Goal: Information Seeking & Learning: Learn about a topic

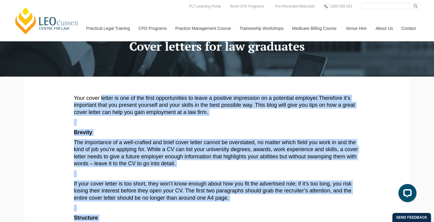
scroll to position [33, 0]
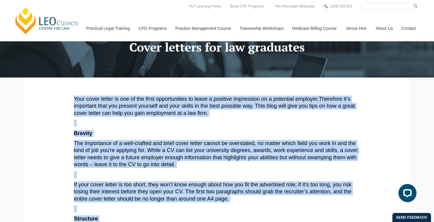
drag, startPoint x: 293, startPoint y: 81, endPoint x: 71, endPoint y: 99, distance: 223.1
copy article "Your cover letter is one of the first opportunities to leave a positive impress…"
click at [204, 5] on link "PLT Learning Portal" at bounding box center [204, 6] width 33 height 7
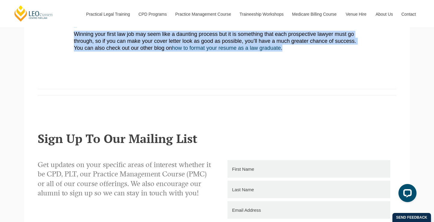
scroll to position [476, 0]
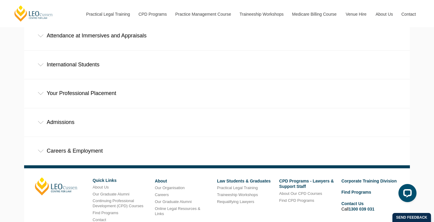
scroll to position [353, 0]
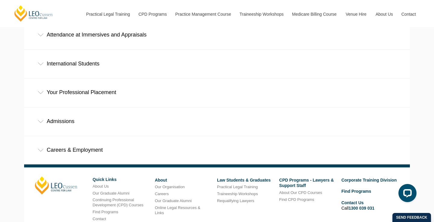
click at [138, 136] on div "Careers & Employment" at bounding box center [217, 150] width 386 height 28
